Goal: Task Accomplishment & Management: Use online tool/utility

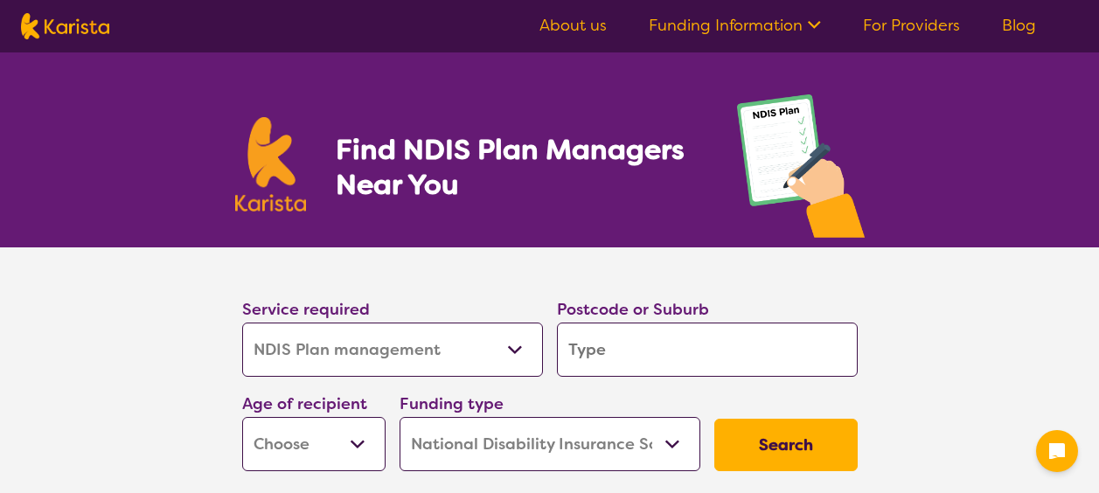
select select "NDIS Plan management"
select select "NDIS"
select select "NDIS Plan management"
select select "NDIS"
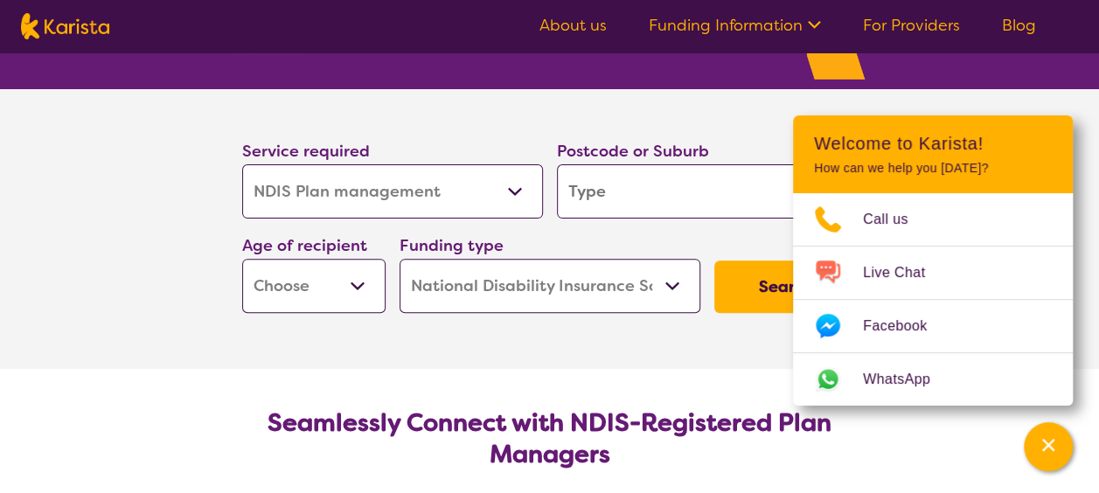
scroll to position [175, 0]
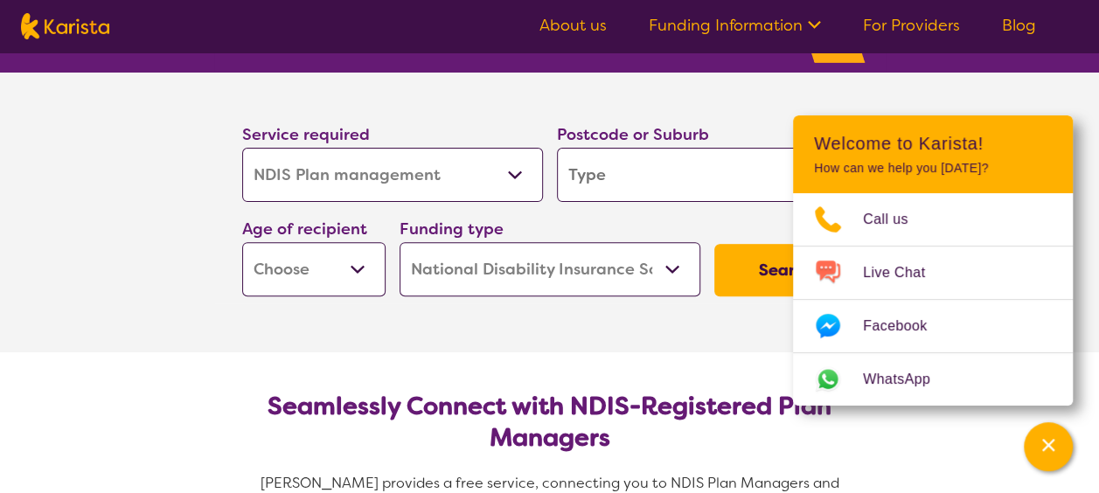
click at [648, 174] on input "search" at bounding box center [707, 175] width 301 height 54
type input "4"
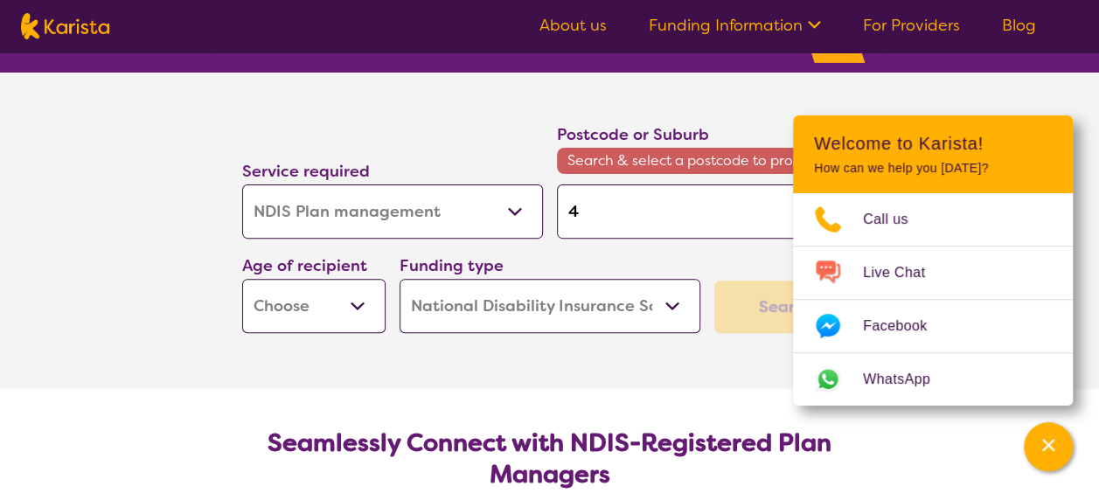
type input "48"
type input "488"
type input "4880"
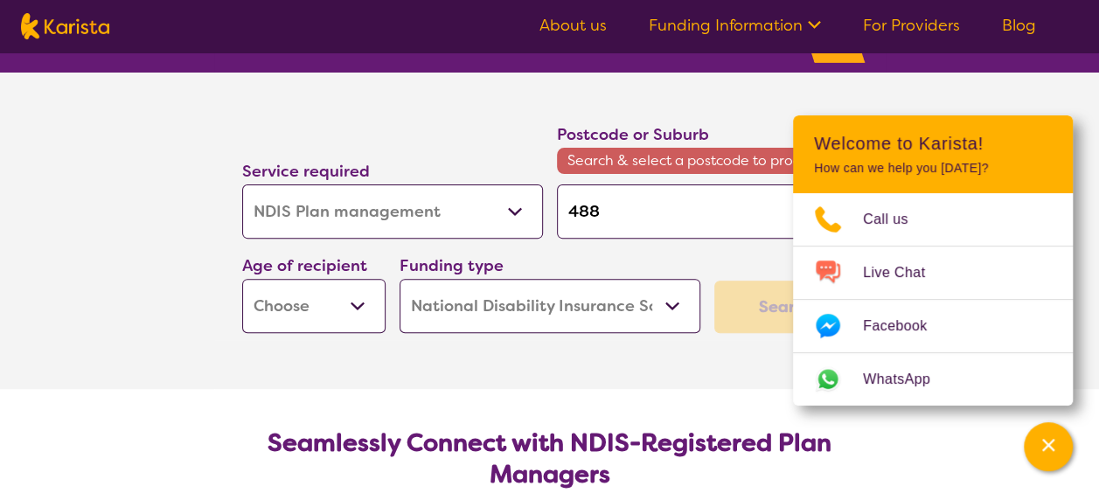
type input "4880"
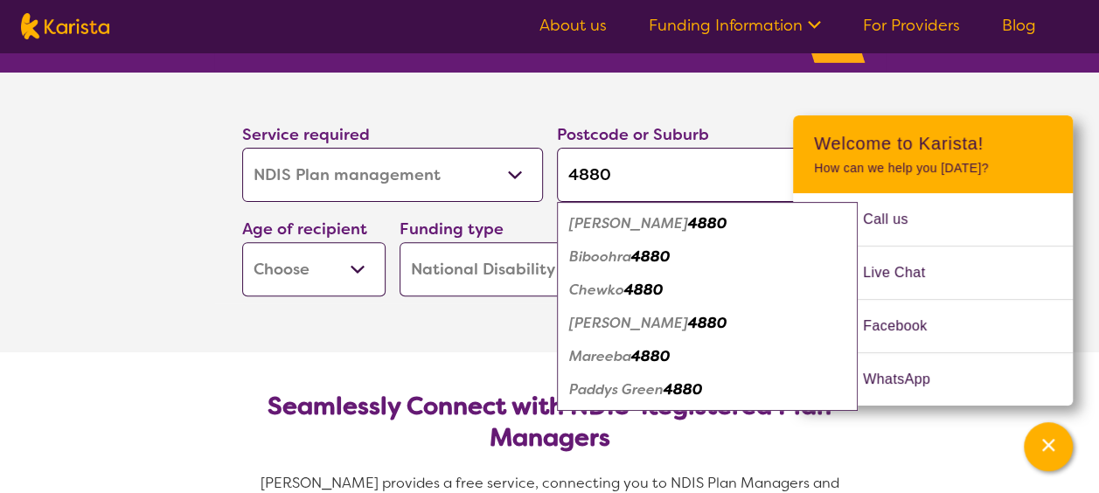
type input "4880"
click at [610, 362] on em "Mareeba" at bounding box center [600, 356] width 62 height 18
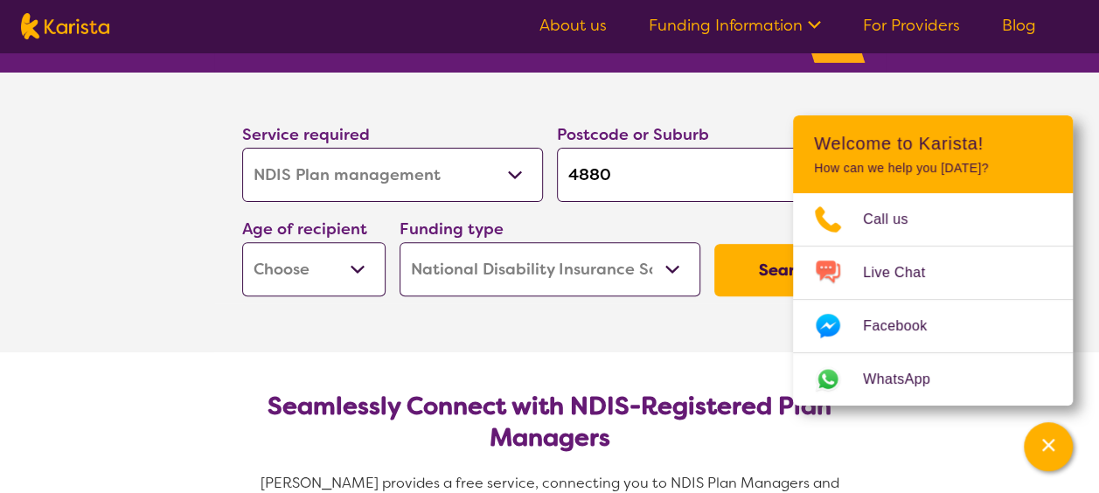
click at [198, 329] on section "Service required Allied Health Assistant Assessment ([MEDICAL_DATA] or [MEDICAL…" at bounding box center [549, 213] width 1099 height 280
click at [355, 262] on select "Early Childhood - 0 to 9 Child - 10 to 11 Adolescent - 12 to 17 Adult - 18 to 6…" at bounding box center [313, 269] width 143 height 54
select select "AD"
click at [242, 242] on select "Early Childhood - 0 to 9 Child - 10 to 11 Adolescent - 12 to 17 Adult - 18 to 6…" at bounding box center [313, 269] width 143 height 54
select select "AD"
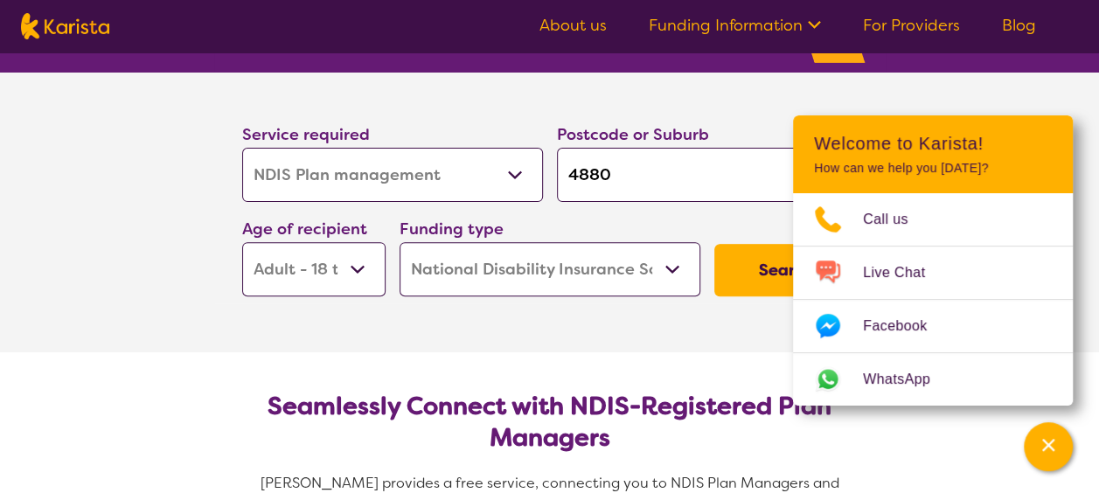
click at [668, 267] on select "Home Care Package (HCP) National Disability Insurance Scheme (NDIS) I don't know" at bounding box center [549, 269] width 301 height 54
click at [739, 271] on button "Search" at bounding box center [785, 270] width 143 height 52
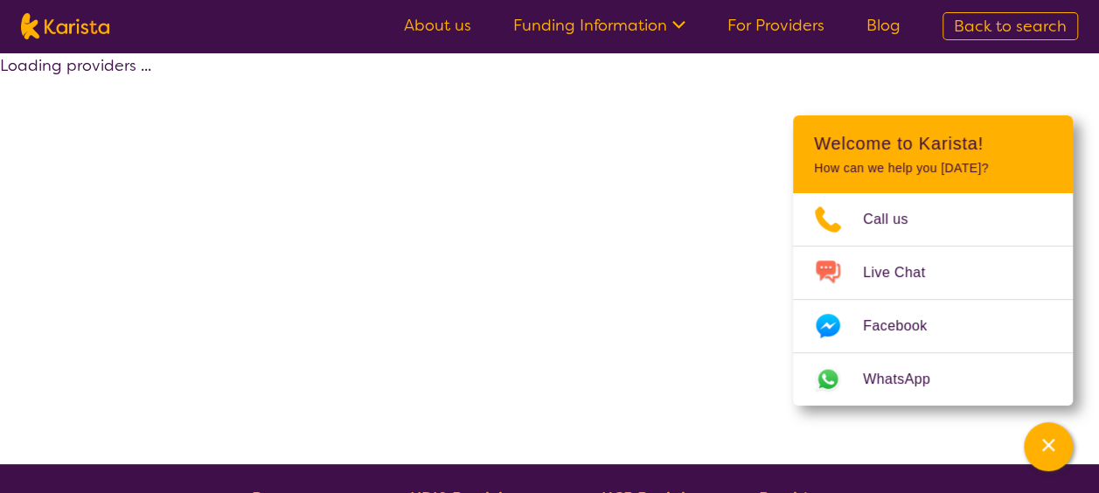
select select "by_score"
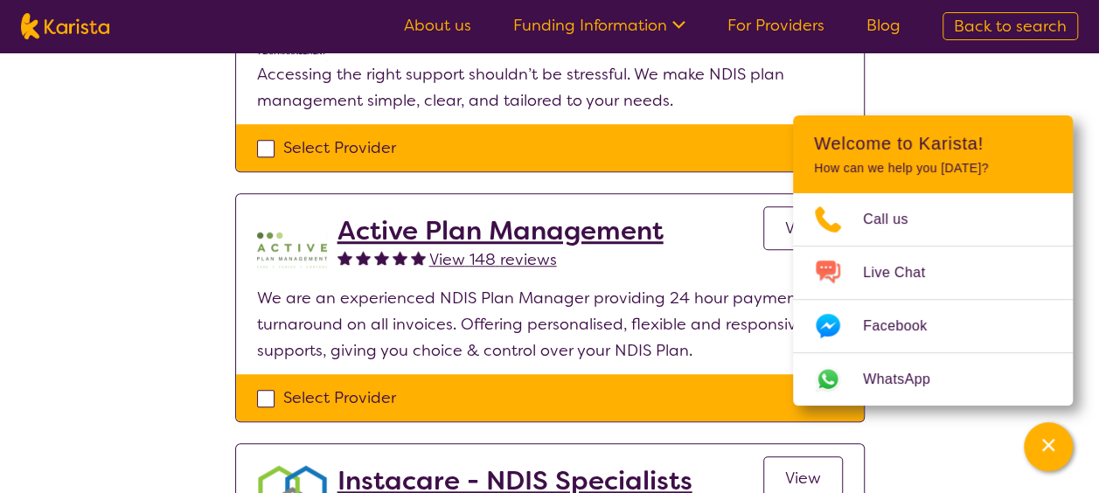
scroll to position [524, 0]
